Goal: Information Seeking & Learning: Learn about a topic

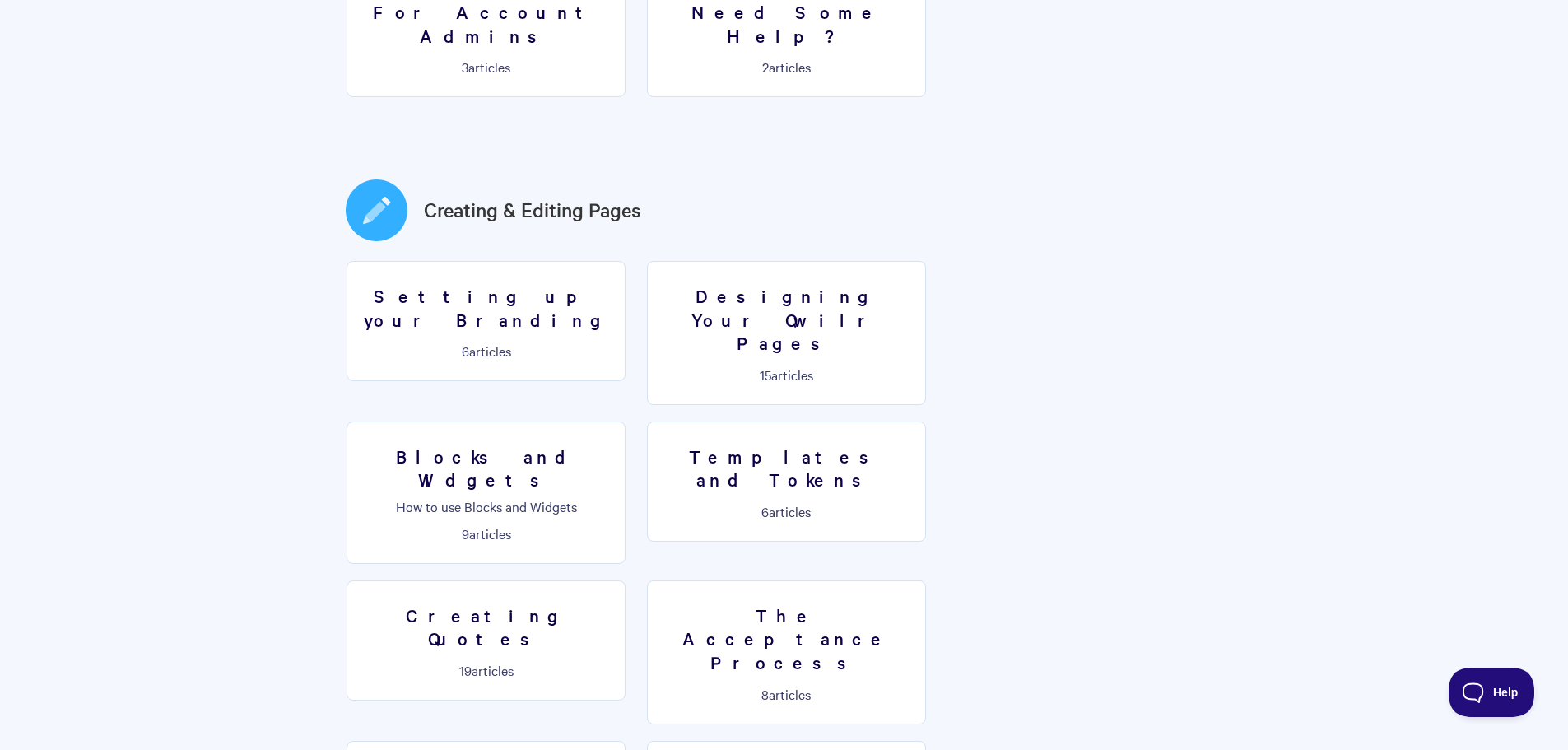
scroll to position [741, 0]
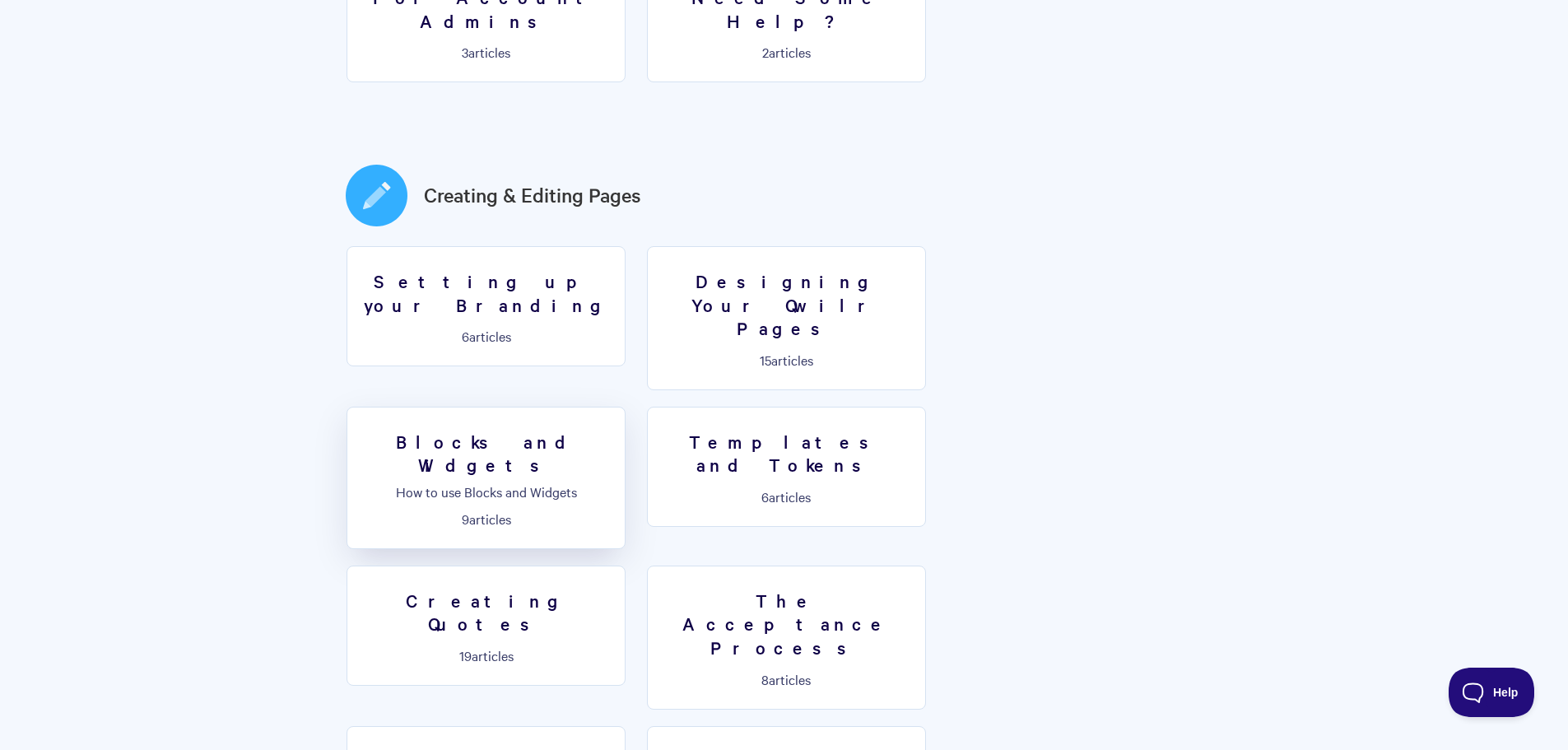
click at [615, 429] on h3 "Blocks and Widgets" at bounding box center [486, 452] width 257 height 47
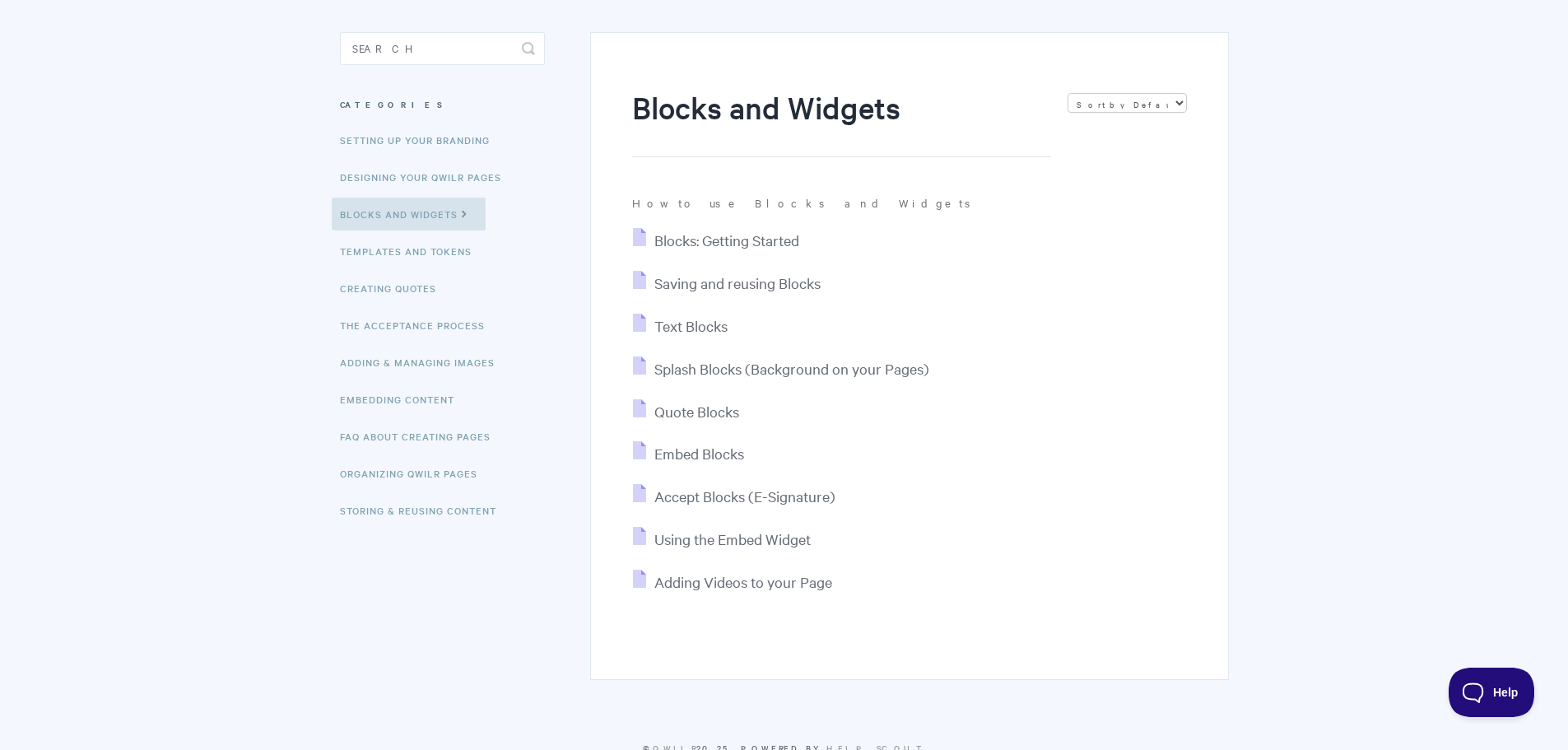
scroll to position [164, 0]
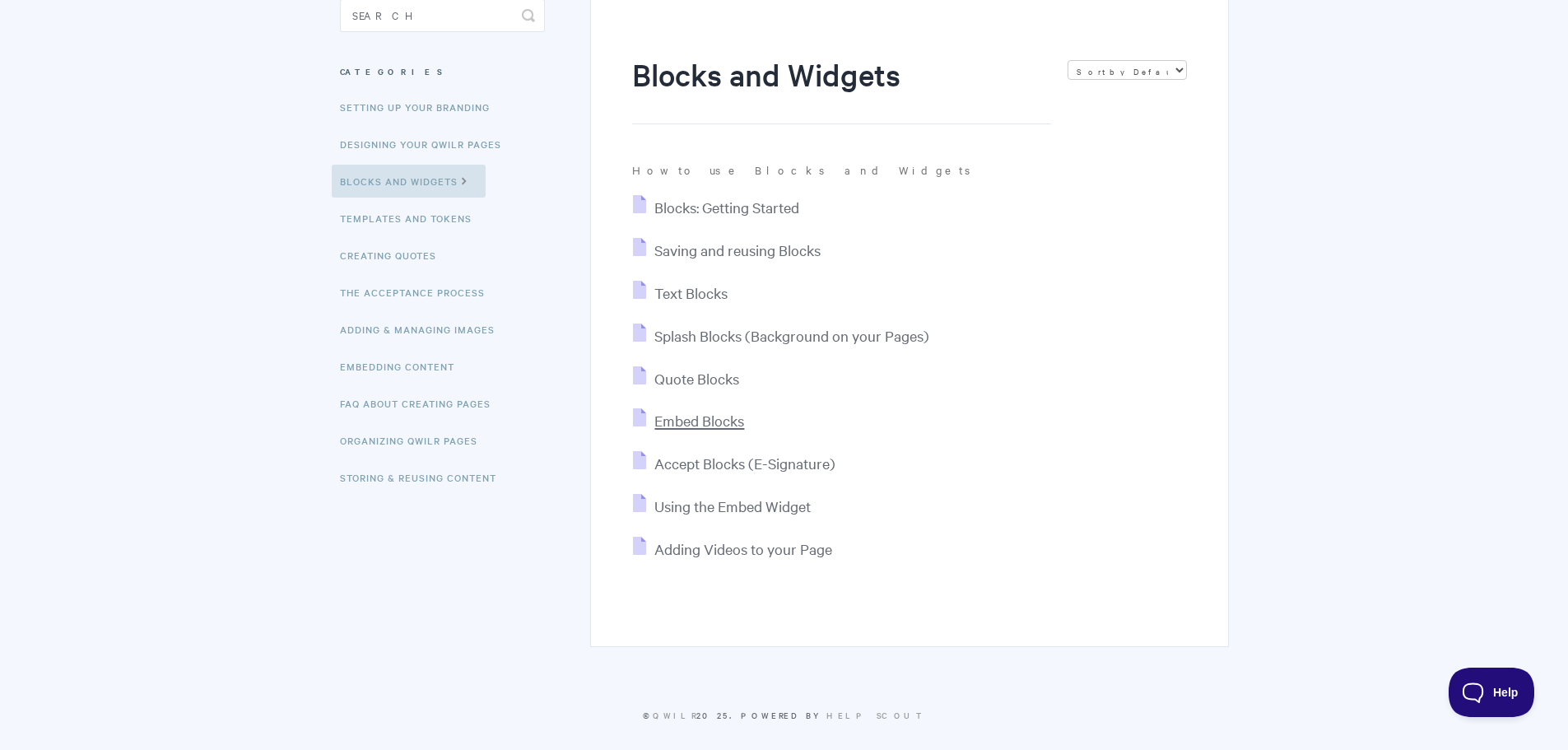
click at [683, 420] on span "Embed Blocks" at bounding box center [699, 420] width 90 height 19
click at [683, 381] on span "Quote Blocks" at bounding box center [696, 378] width 85 height 19
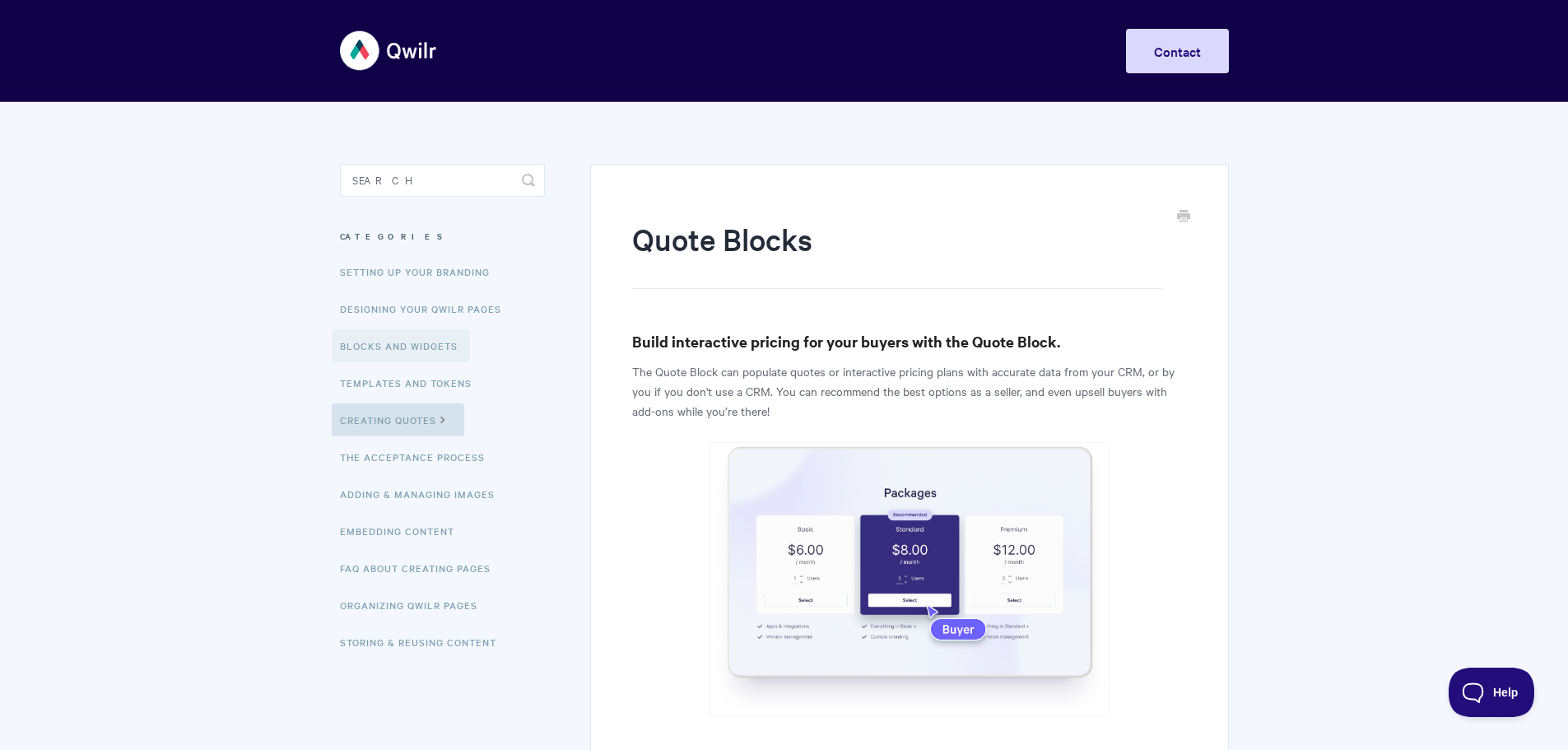
click at [410, 343] on link "Blocks and Widgets" at bounding box center [401, 345] width 139 height 32
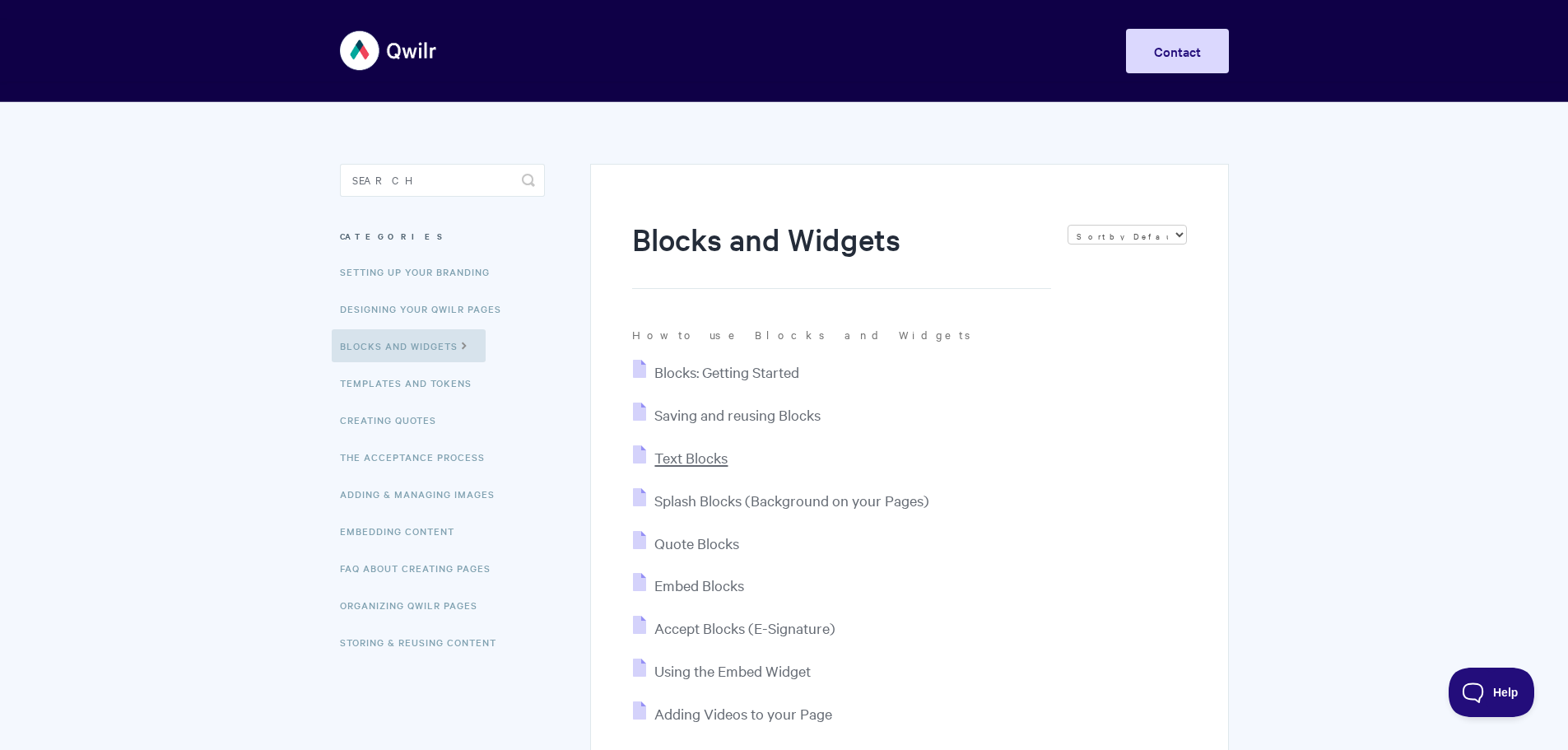
click at [701, 456] on span "Text Blocks" at bounding box center [691, 457] width 74 height 19
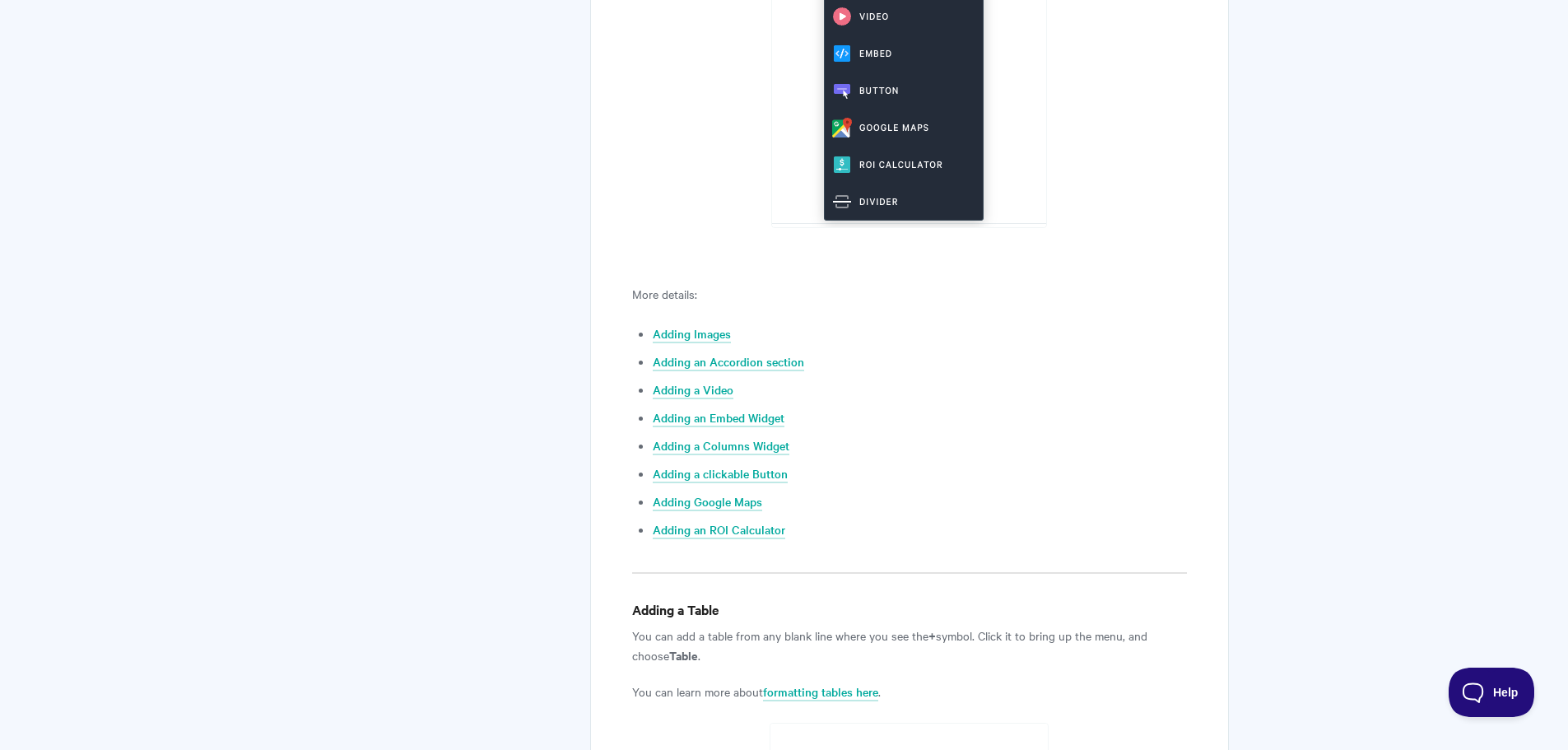
scroll to position [3044, 0]
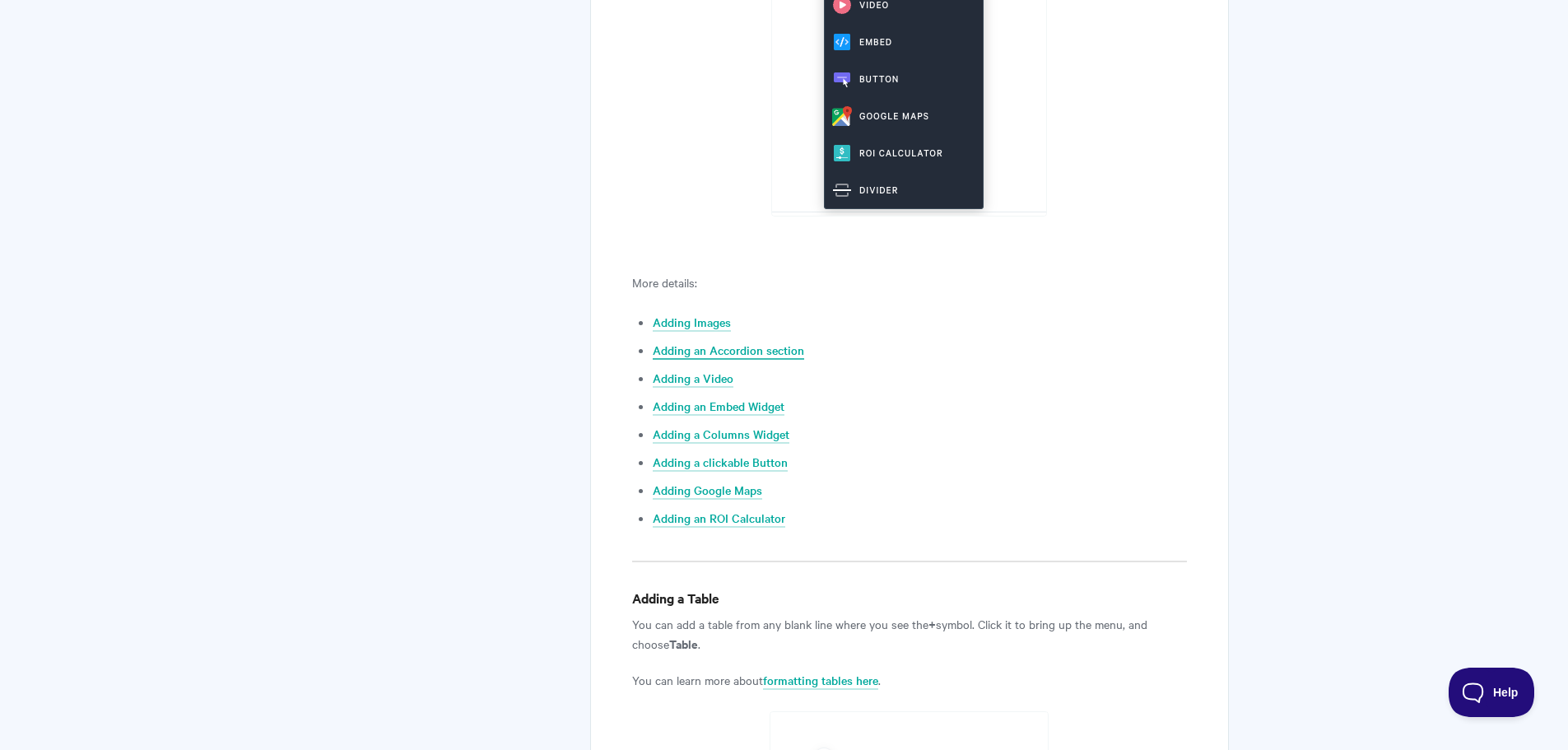
click at [744, 354] on link "Adding an Accordion section" at bounding box center [728, 350] width 151 height 18
